Goal: Information Seeking & Learning: Find specific page/section

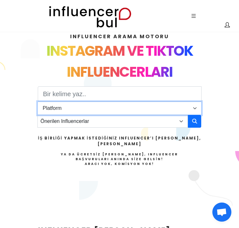
click at [134, 104] on select "Platform Instagram Facebook Youtube Tiktok Twitter Twitch" at bounding box center [120, 107] width 164 height 13
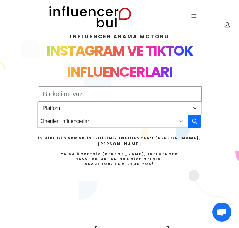
click at [130, 97] on input "Search" at bounding box center [120, 93] width 164 height 15
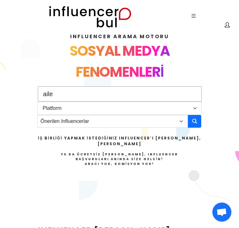
type input "aile"
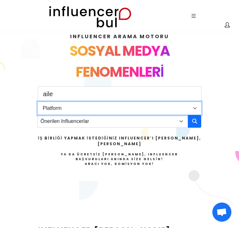
click at [104, 107] on select "Platform Instagram Facebook Youtube Tiktok Twitter Twitch" at bounding box center [120, 107] width 164 height 13
select select "1"
click at [38, 101] on select "Platform Instagram Facebook Youtube Tiktok Twitter Twitch" at bounding box center [120, 107] width 164 height 13
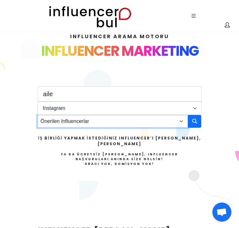
click at [95, 122] on select "Önerilen Influencerlar Aile & Çocuk & Ebeveyn Alışveriş & Giyim & Aksesuar Arab…" at bounding box center [113, 121] width 151 height 13
select select "1"
click at [38, 115] on select "Önerilen Influencerlar Aile & Çocuk & Ebeveyn Alışveriş & Giyim & Aksesuar Arab…" at bounding box center [113, 121] width 151 height 13
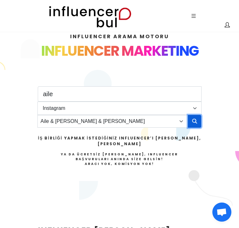
click at [196, 123] on icon "button" at bounding box center [194, 121] width 5 height 8
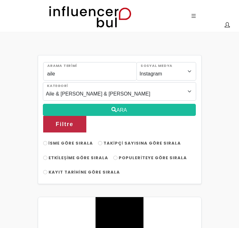
select select "1"
click at [105, 142] on span "Takipçi Sayısına Göre Sırala" at bounding box center [143, 143] width 78 height 6
click at [102, 142] on input "Takipçi Sayısına Göre Sırala" at bounding box center [100, 143] width 4 height 4
radio input "true"
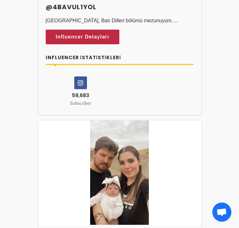
scroll to position [255, 0]
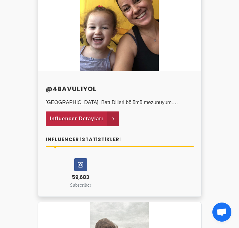
click at [96, 118] on span "Influencer Detayları" at bounding box center [77, 119] width 54 height 10
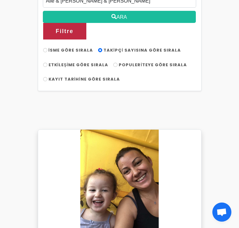
scroll to position [0, 0]
